Goal: Book appointment/travel/reservation

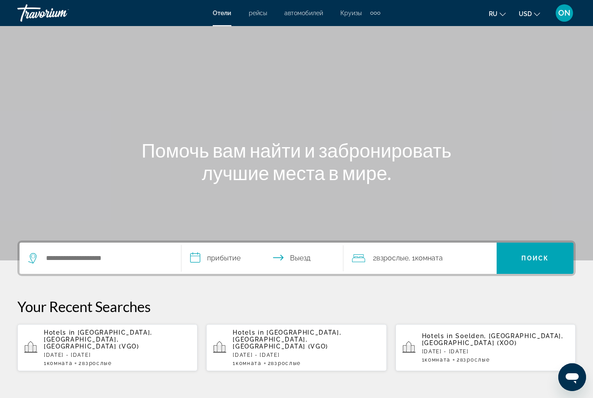
click at [505, 13] on icon "Change language" at bounding box center [503, 14] width 6 height 6
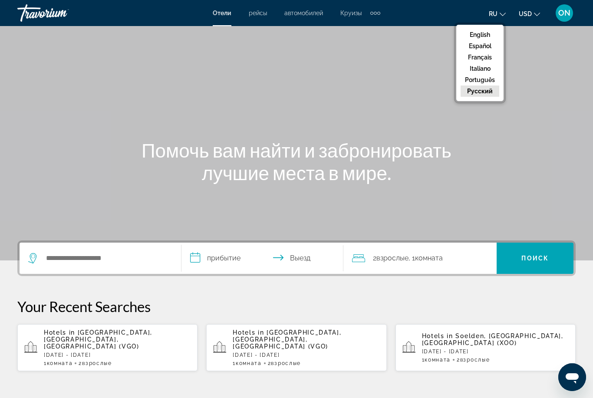
click at [483, 35] on button "English" at bounding box center [479, 34] width 39 height 11
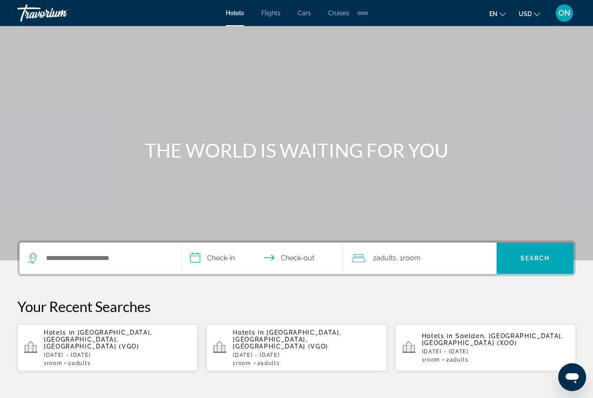
click at [533, 17] on button "USD USD ($) MXN (Mex$) CAD (Can$) GBP (£) EUR (€) AUD (A$) NZD (NZ$) CNY (CN¥)" at bounding box center [529, 13] width 21 height 13
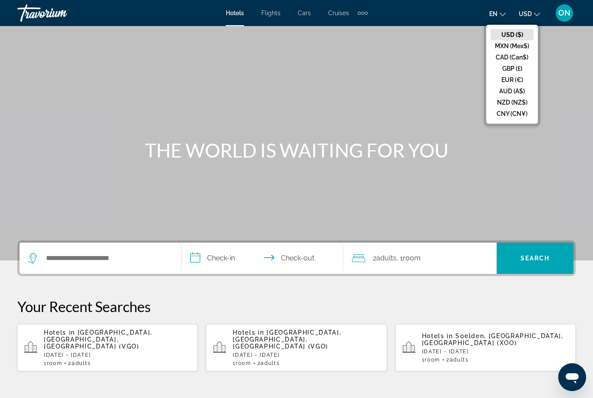
click at [515, 81] on button "EUR (€)" at bounding box center [511, 79] width 43 height 11
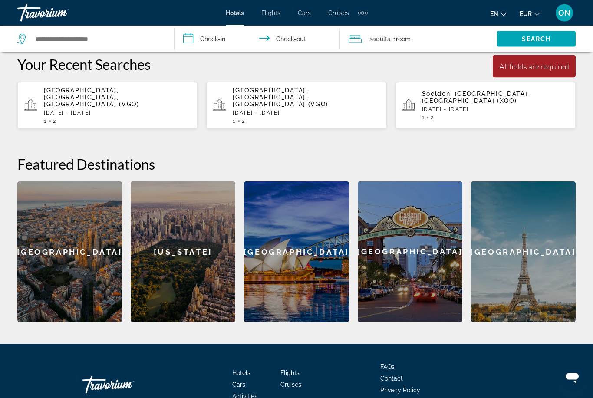
scroll to position [252, 0]
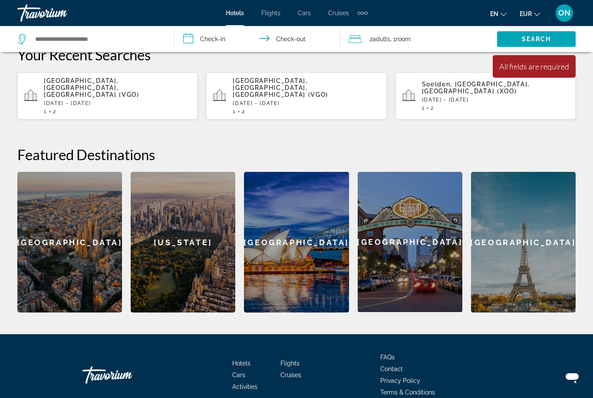
click at [68, 92] on div "Vigo, Pontevedra, Spain (VGO) Thu, 02 Oct - Wed, 08 Oct 1 2" at bounding box center [117, 95] width 147 height 37
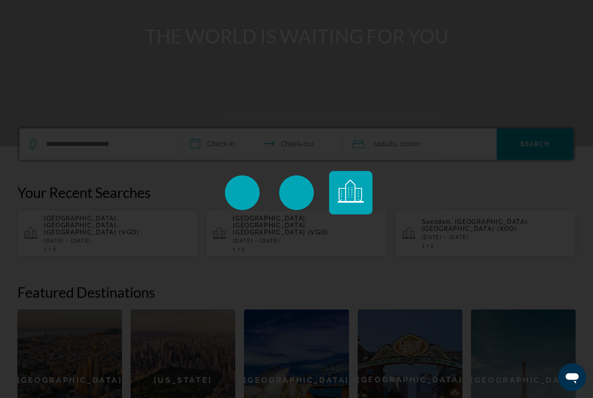
scroll to position [0, 0]
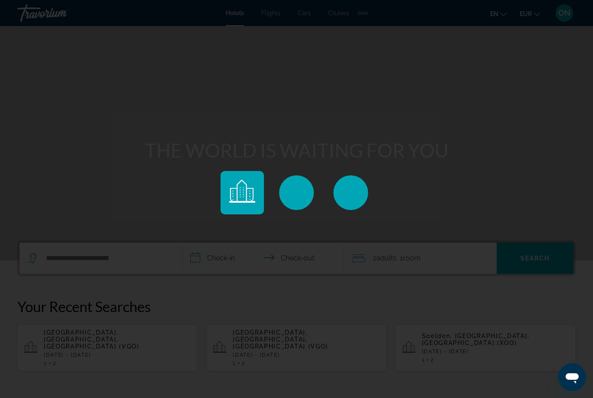
click at [124, 187] on div "Main content" at bounding box center [296, 199] width 593 height 398
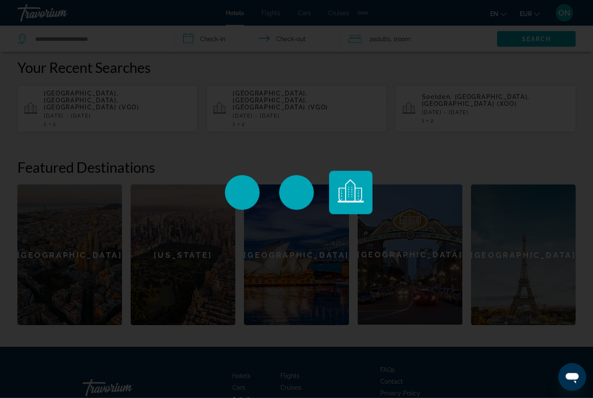
scroll to position [252, 0]
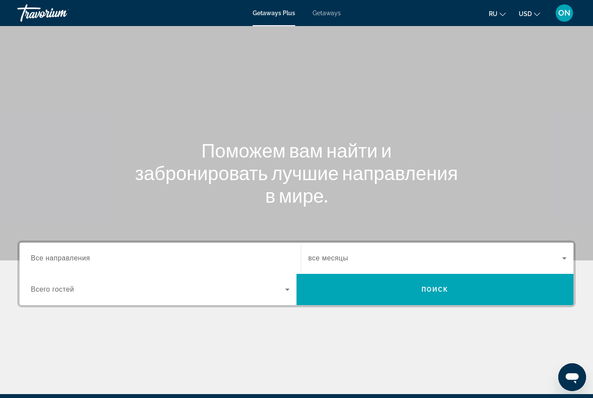
click at [87, 260] on span "Все направления" at bounding box center [60, 257] width 59 height 7
click at [87, 260] on input "Destination Все направления" at bounding box center [160, 258] width 259 height 10
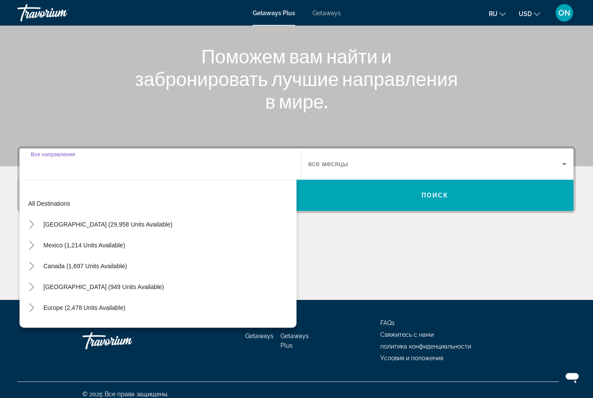
scroll to position [102, 0]
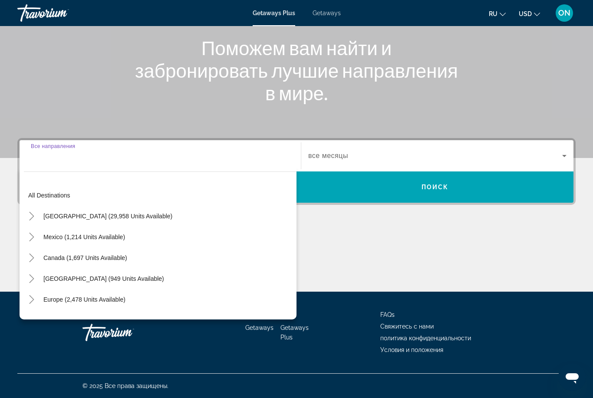
click at [105, 303] on span "Search widget" at bounding box center [84, 299] width 91 height 21
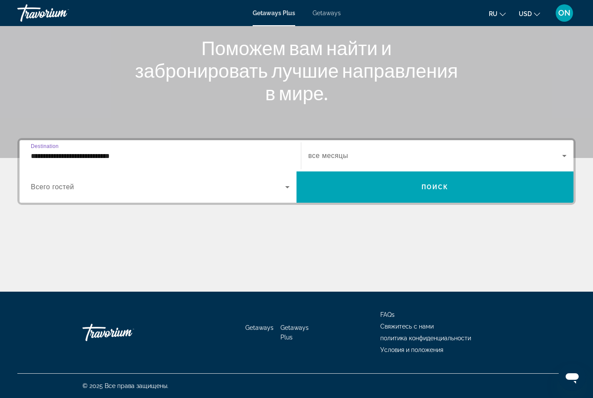
click at [143, 159] on input "**********" at bounding box center [160, 156] width 259 height 10
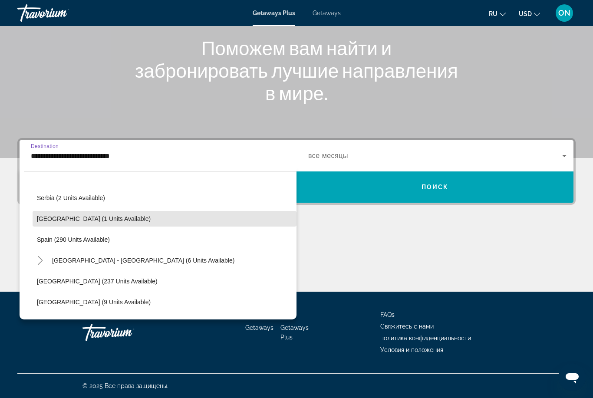
scroll to position [356, 0]
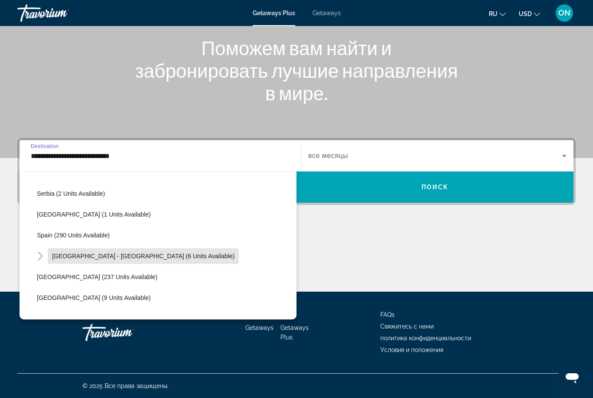
click at [146, 257] on span "Spain - Canary Islands (6 units available)" at bounding box center [143, 256] width 182 height 7
type input "**********"
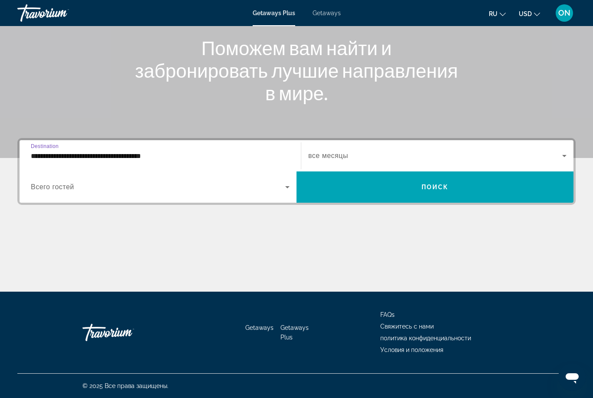
click at [426, 154] on span "Search widget" at bounding box center [435, 156] width 254 height 10
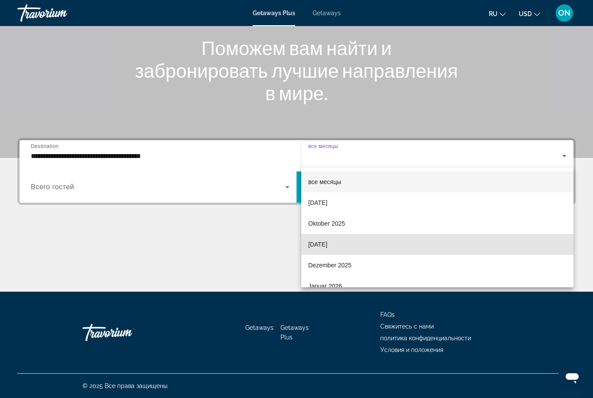
click at [356, 247] on mat-option "November 2025" at bounding box center [437, 244] width 272 height 21
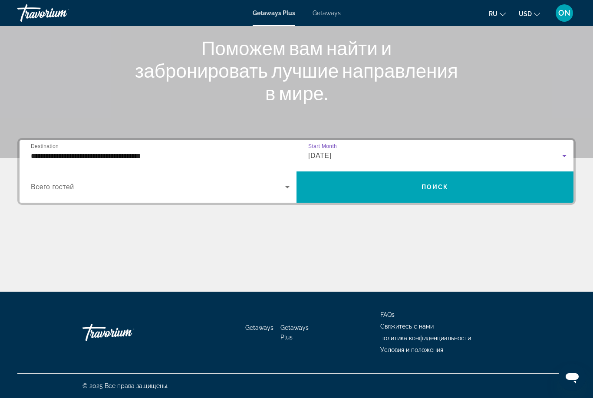
click at [139, 191] on span "Search widget" at bounding box center [158, 187] width 254 height 10
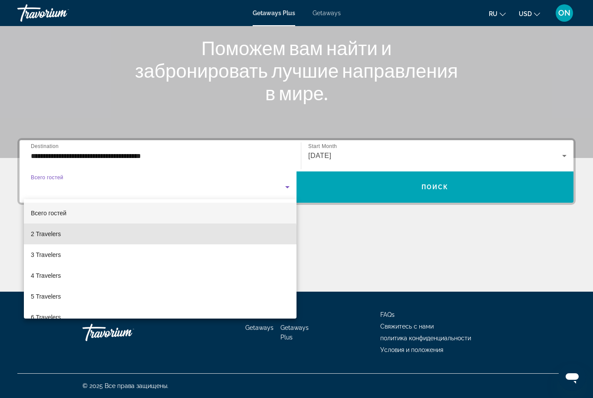
click at [89, 239] on mat-option "2 Travelers" at bounding box center [160, 234] width 273 height 21
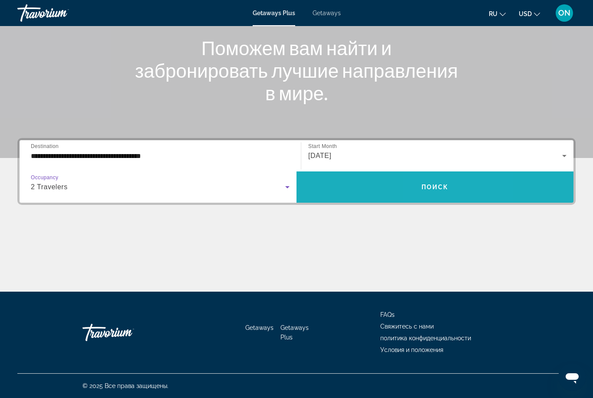
click at [434, 194] on span "Search widget" at bounding box center [434, 187] width 277 height 21
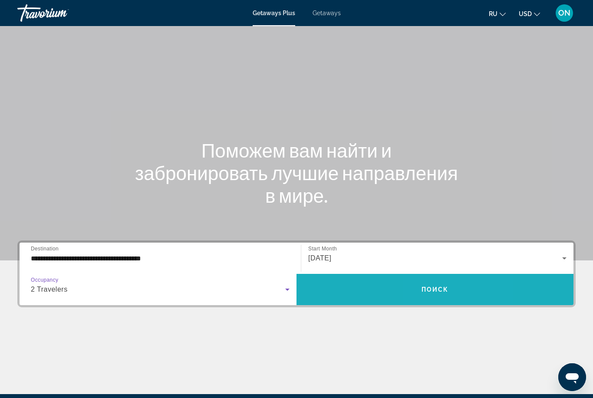
scroll to position [28, 0]
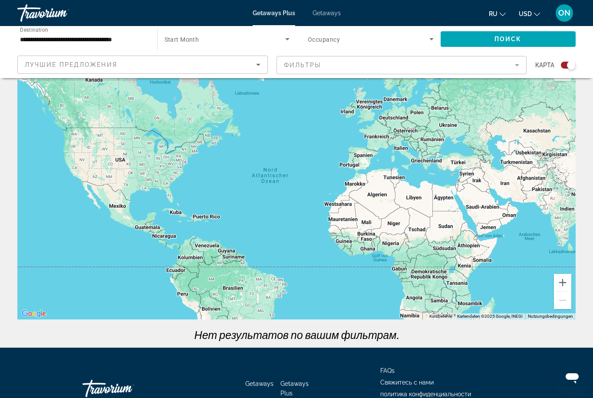
click at [326, 16] on span "Getaways" at bounding box center [326, 13] width 28 height 7
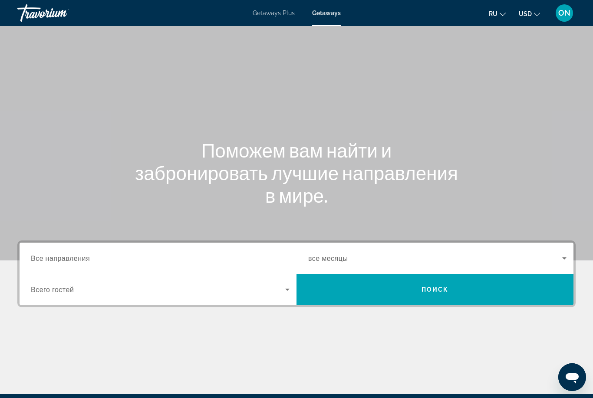
click at [109, 259] on input "Destination Все направления" at bounding box center [160, 258] width 259 height 10
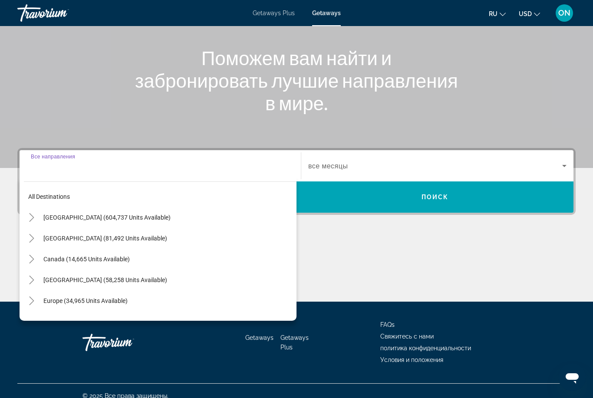
scroll to position [102, 0]
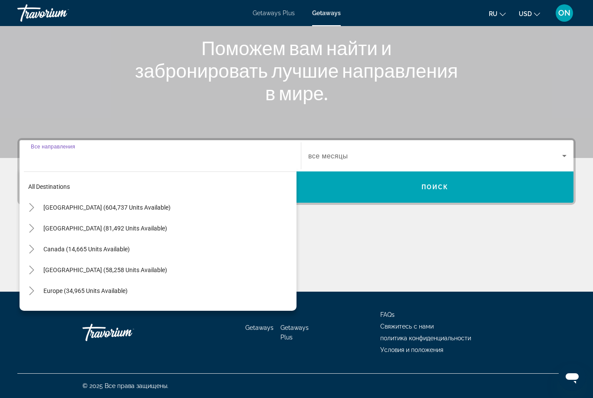
click at [76, 291] on span "Europe (34,965 units available)" at bounding box center [85, 290] width 84 height 7
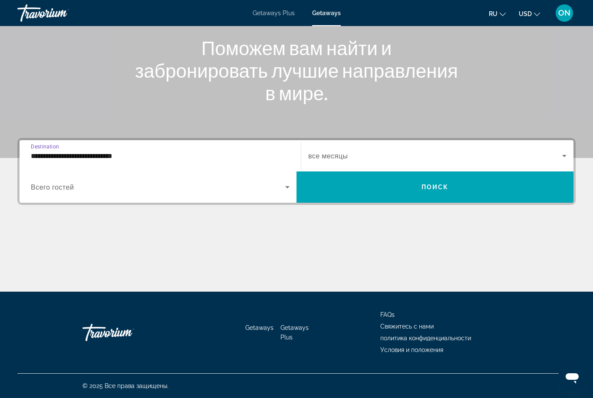
click at [69, 182] on span "Search widget" at bounding box center [158, 187] width 254 height 10
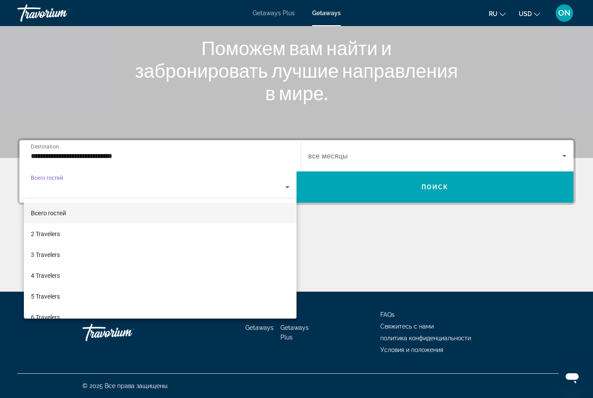
click at [98, 159] on div at bounding box center [296, 199] width 593 height 398
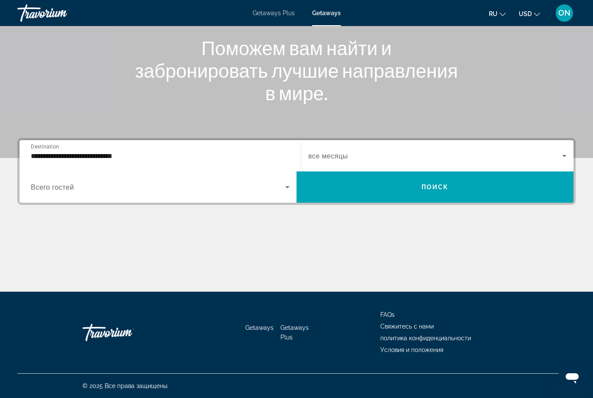
click at [101, 153] on input "**********" at bounding box center [160, 156] width 259 height 10
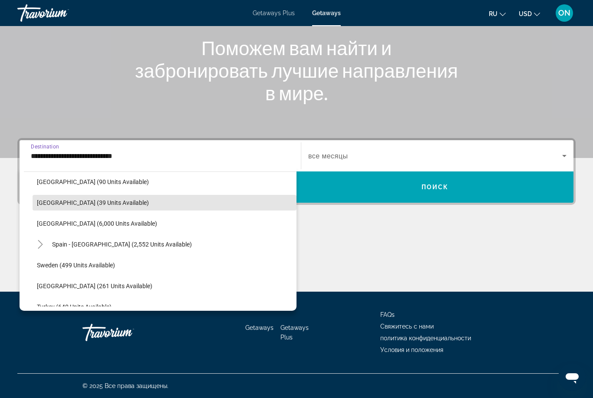
scroll to position [443, 0]
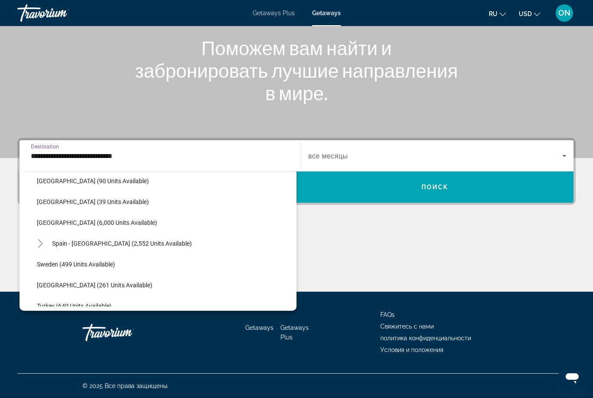
click at [124, 241] on span "Spain - Canary Islands (2,552 units available)" at bounding box center [122, 243] width 140 height 7
type input "**********"
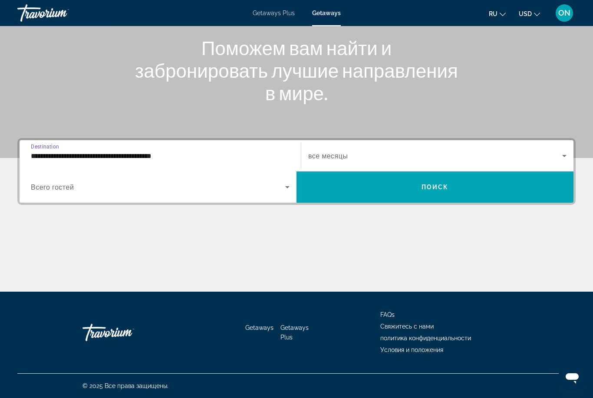
click at [135, 182] on span "Search widget" at bounding box center [158, 187] width 254 height 10
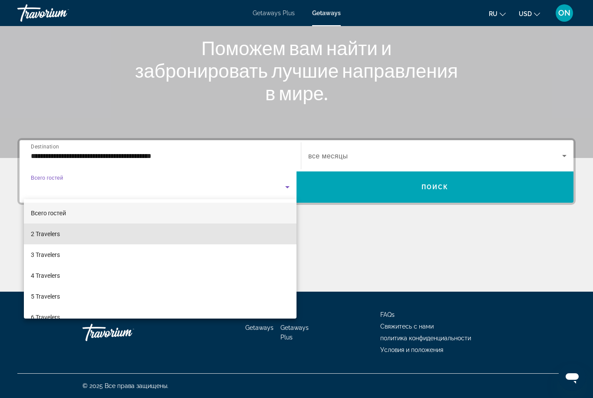
click at [75, 235] on mat-option "2 Travelers" at bounding box center [160, 234] width 273 height 21
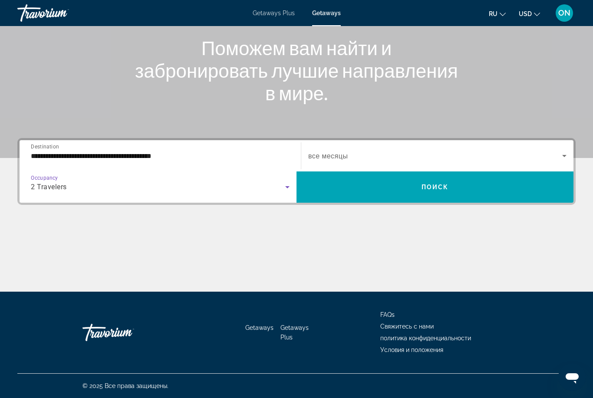
click at [345, 151] on span "Search widget" at bounding box center [435, 156] width 254 height 10
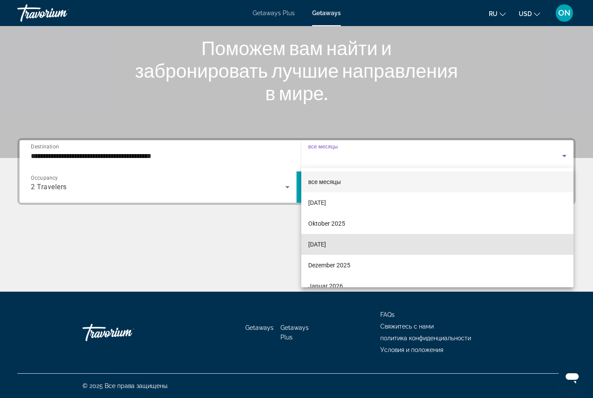
click at [373, 245] on mat-option "November 2025" at bounding box center [437, 244] width 272 height 21
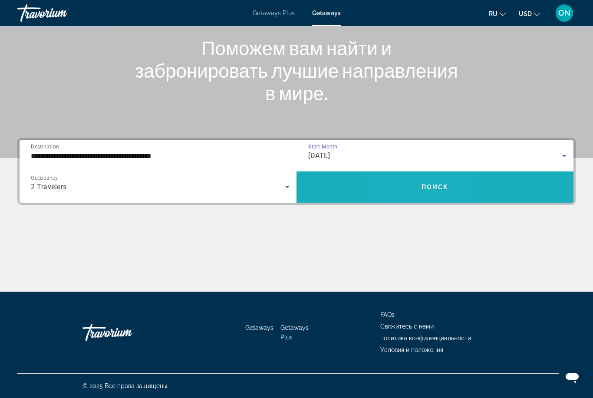
click at [415, 185] on span "Search widget" at bounding box center [434, 187] width 277 height 21
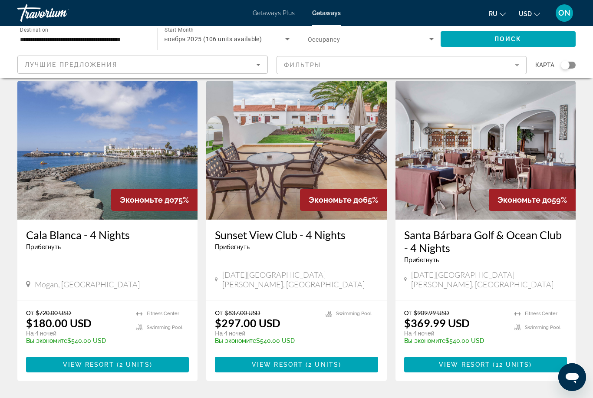
click at [504, 15] on icon "Change language" at bounding box center [503, 14] width 6 height 6
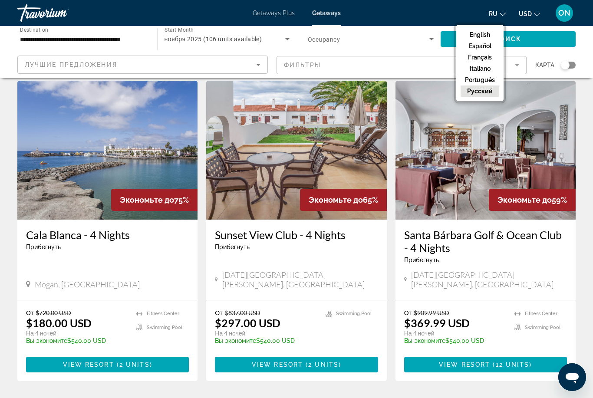
click at [484, 33] on button "English" at bounding box center [479, 34] width 39 height 11
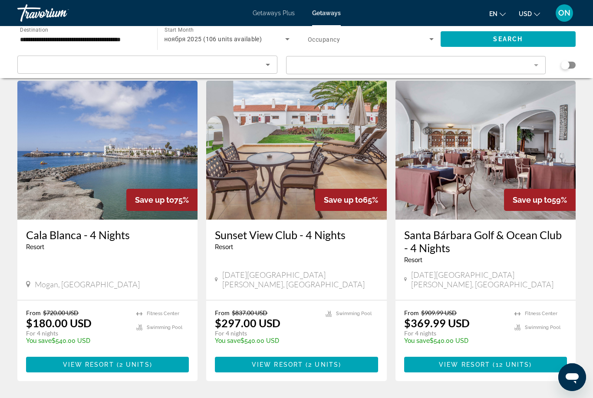
click at [533, 13] on button "USD USD ($) MXN (Mex$) CAD (Can$) GBP (£) EUR (€) AUD (A$) NZD (NZ$) CNY (CN¥)" at bounding box center [529, 13] width 21 height 13
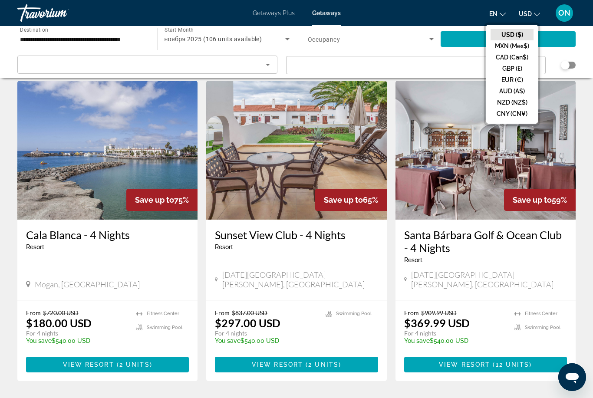
click at [513, 83] on button "EUR (€)" at bounding box center [511, 79] width 43 height 11
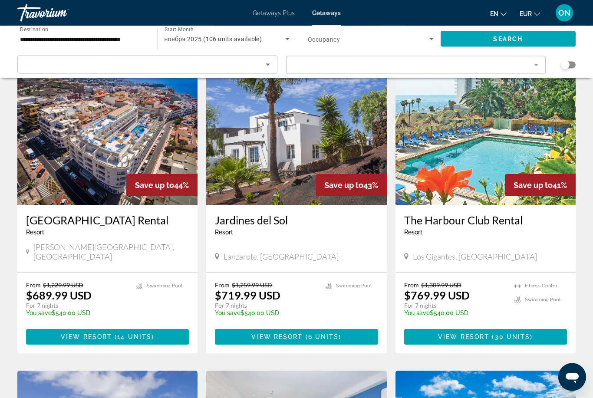
scroll to position [655, 0]
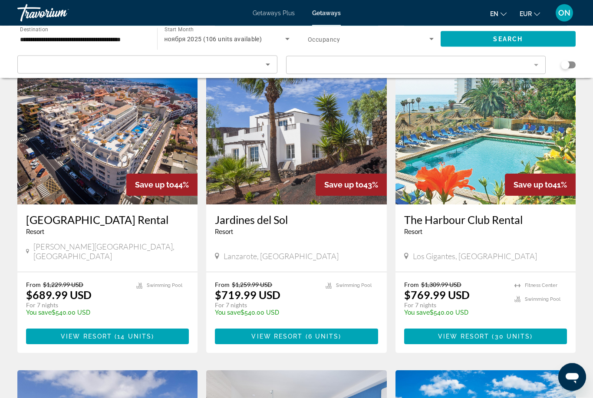
click at [294, 232] on div "Jardines del Sol Resort - This is an adults only resort" at bounding box center [296, 228] width 163 height 29
click at [304, 159] on img "Main content" at bounding box center [296, 135] width 180 height 139
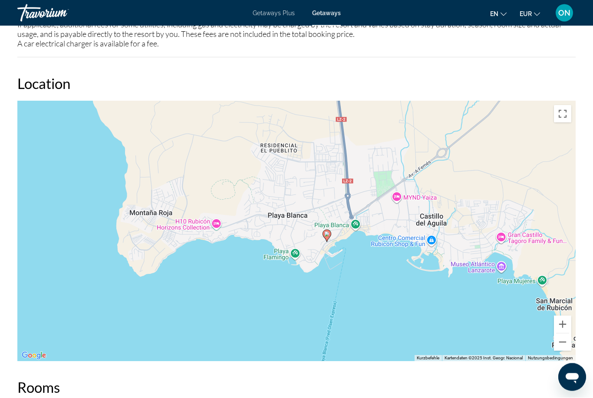
scroll to position [1218, 0]
click at [567, 316] on button "Vergrößern" at bounding box center [562, 324] width 17 height 17
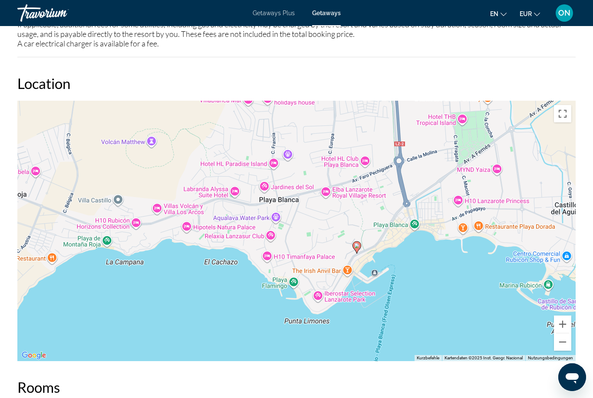
click at [356, 243] on image "Main content" at bounding box center [356, 245] width 5 height 5
click at [569, 316] on button "Vergrößern" at bounding box center [562, 324] width 17 height 17
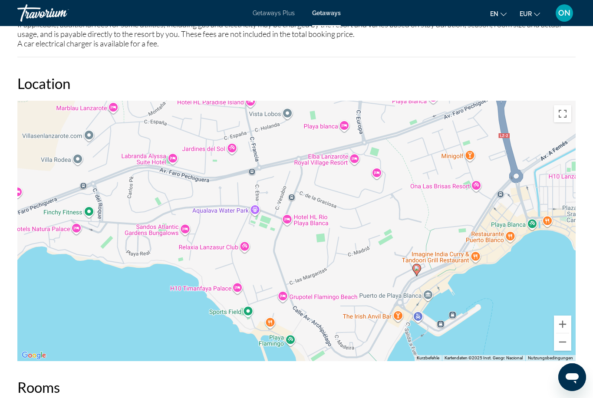
click at [567, 316] on button "Vergrößern" at bounding box center [562, 324] width 17 height 17
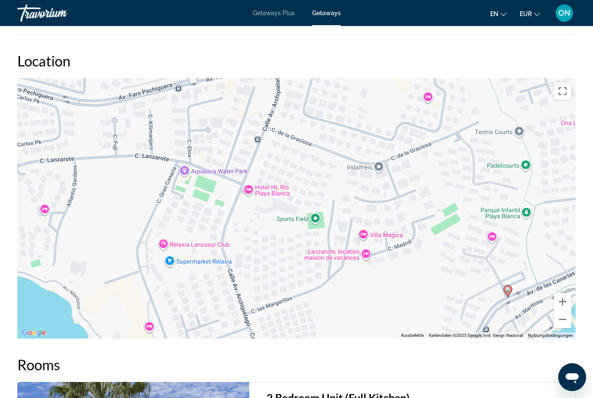
scroll to position [1236, 0]
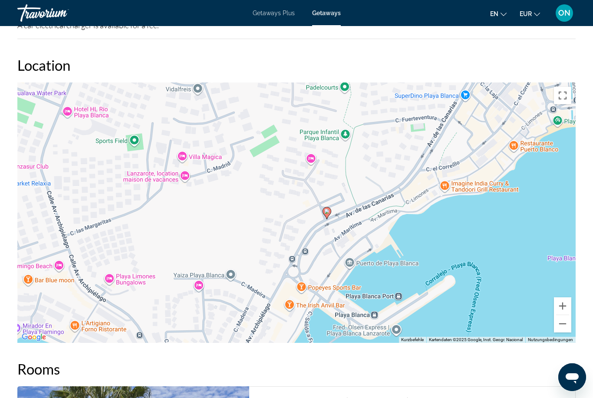
click at [567, 299] on button "Vergrößern" at bounding box center [562, 305] width 17 height 17
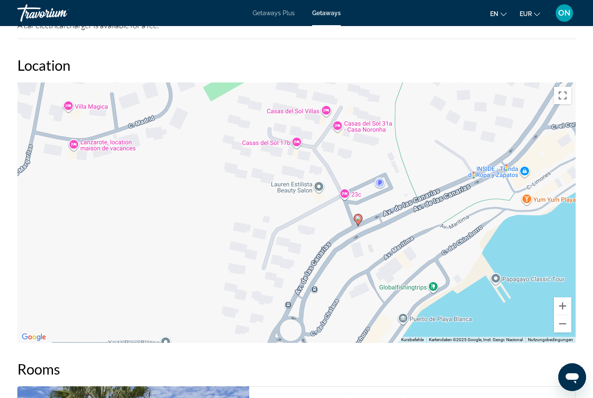
click at [356, 216] on image "Main content" at bounding box center [357, 218] width 5 height 5
click at [362, 214] on icon "Main content" at bounding box center [358, 219] width 8 height 11
click at [358, 216] on icon "Main content" at bounding box center [358, 219] width 8 height 11
click at [567, 320] on button "Verkleinern" at bounding box center [562, 323] width 17 height 17
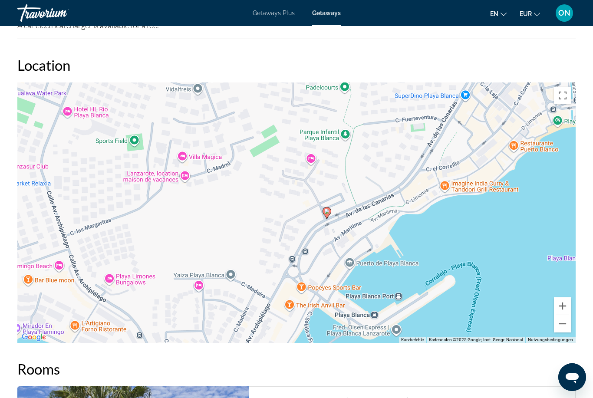
click at [564, 315] on button "Verkleinern" at bounding box center [562, 323] width 17 height 17
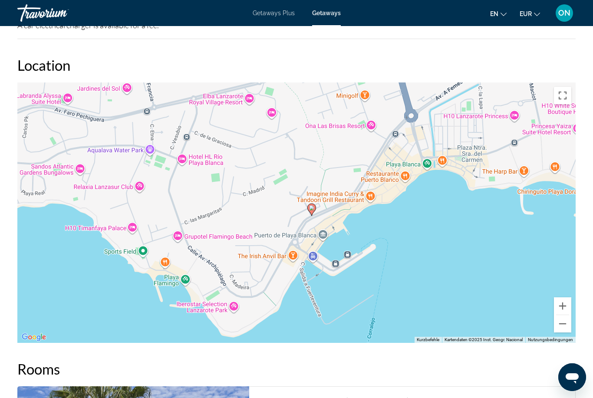
click at [567, 315] on button "Verkleinern" at bounding box center [562, 323] width 17 height 17
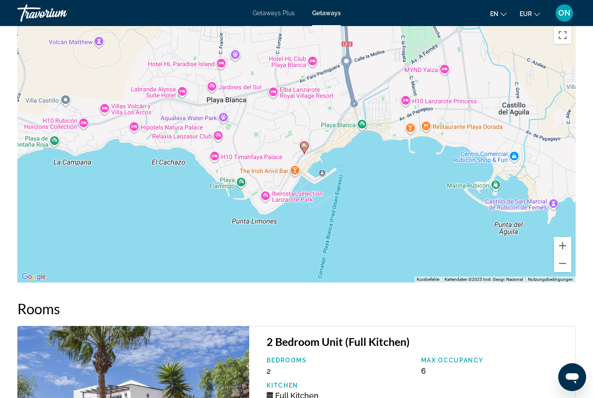
scroll to position [1276, 0]
